Goal: Find specific page/section: Find specific page/section

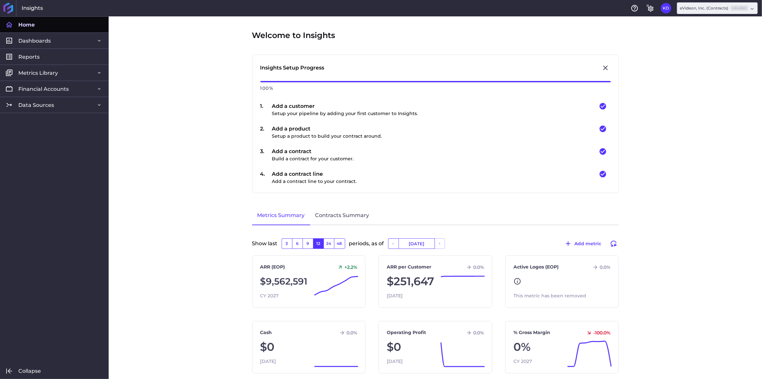
click at [17, 102] on link "Data Sources" at bounding box center [54, 105] width 108 height 16
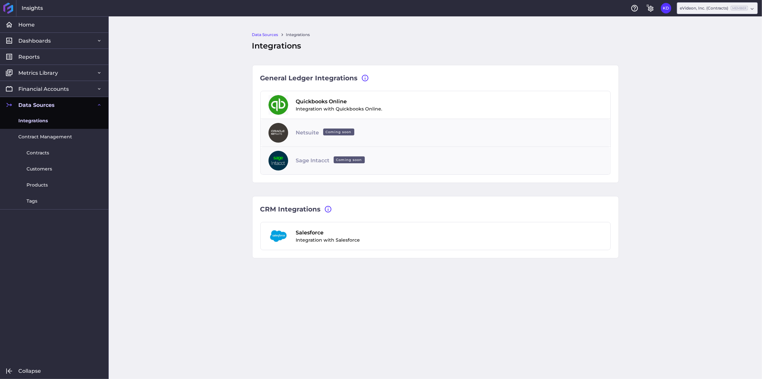
click at [36, 170] on span "Customers" at bounding box center [40, 168] width 26 height 7
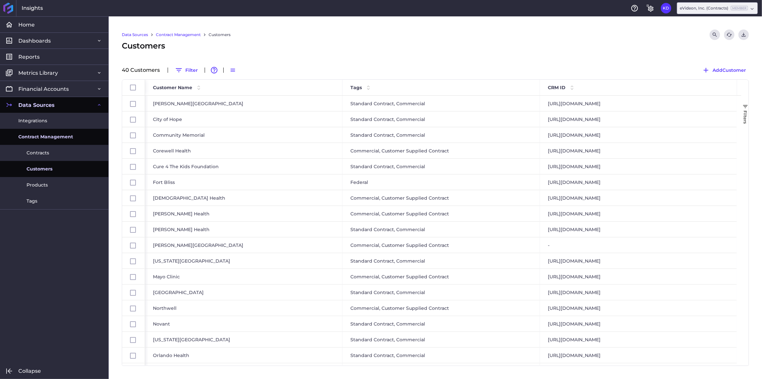
click at [194, 71] on button "Filter" at bounding box center [186, 70] width 29 height 10
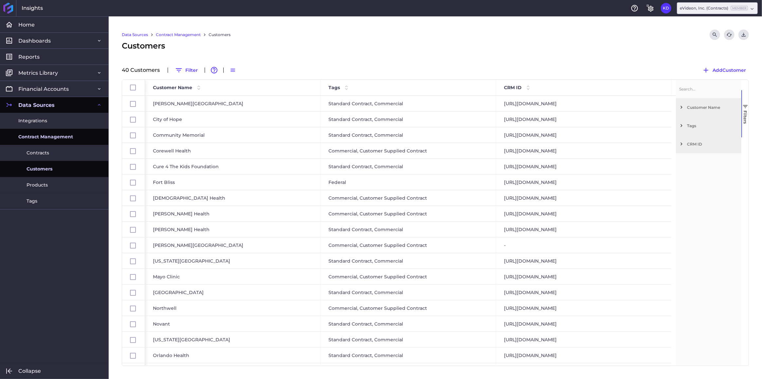
click at [41, 154] on span "Contracts" at bounding box center [38, 152] width 23 height 7
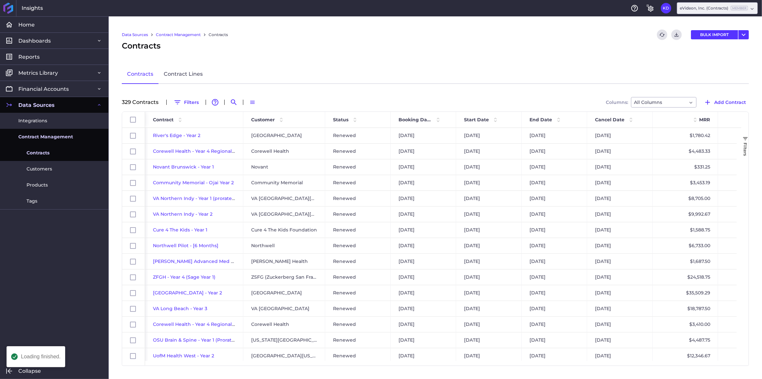
click at [182, 103] on button "Filters" at bounding box center [186, 102] width 31 height 10
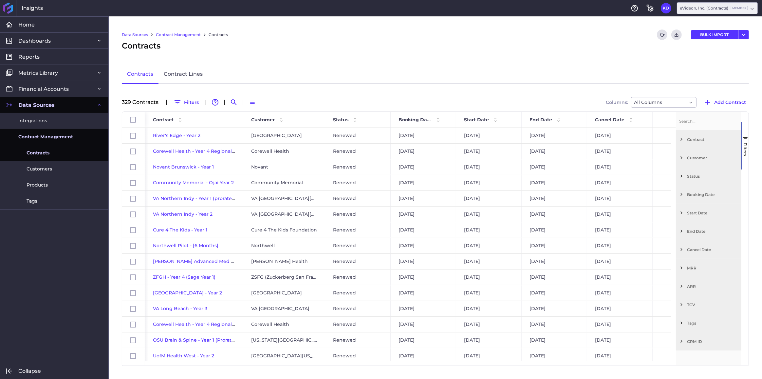
click at [692, 154] on div "Customer" at bounding box center [709, 157] width 66 height 18
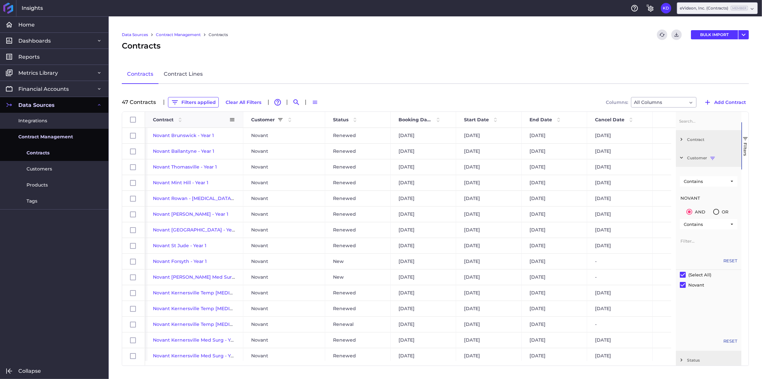
type input "NOVANT"
click at [168, 119] on span "Contract" at bounding box center [163, 120] width 21 height 6
click at [205, 101] on button "Filters applied" at bounding box center [193, 102] width 51 height 10
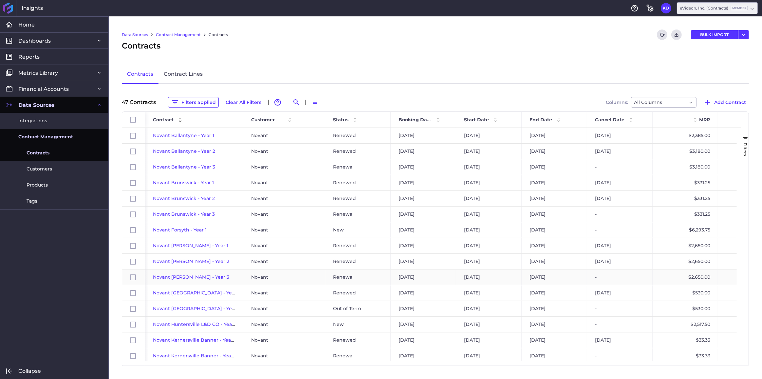
click at [176, 277] on span "Novant [PERSON_NAME] - Year 3" at bounding box center [191, 277] width 76 height 6
